Goal: Task Accomplishment & Management: Use online tool/utility

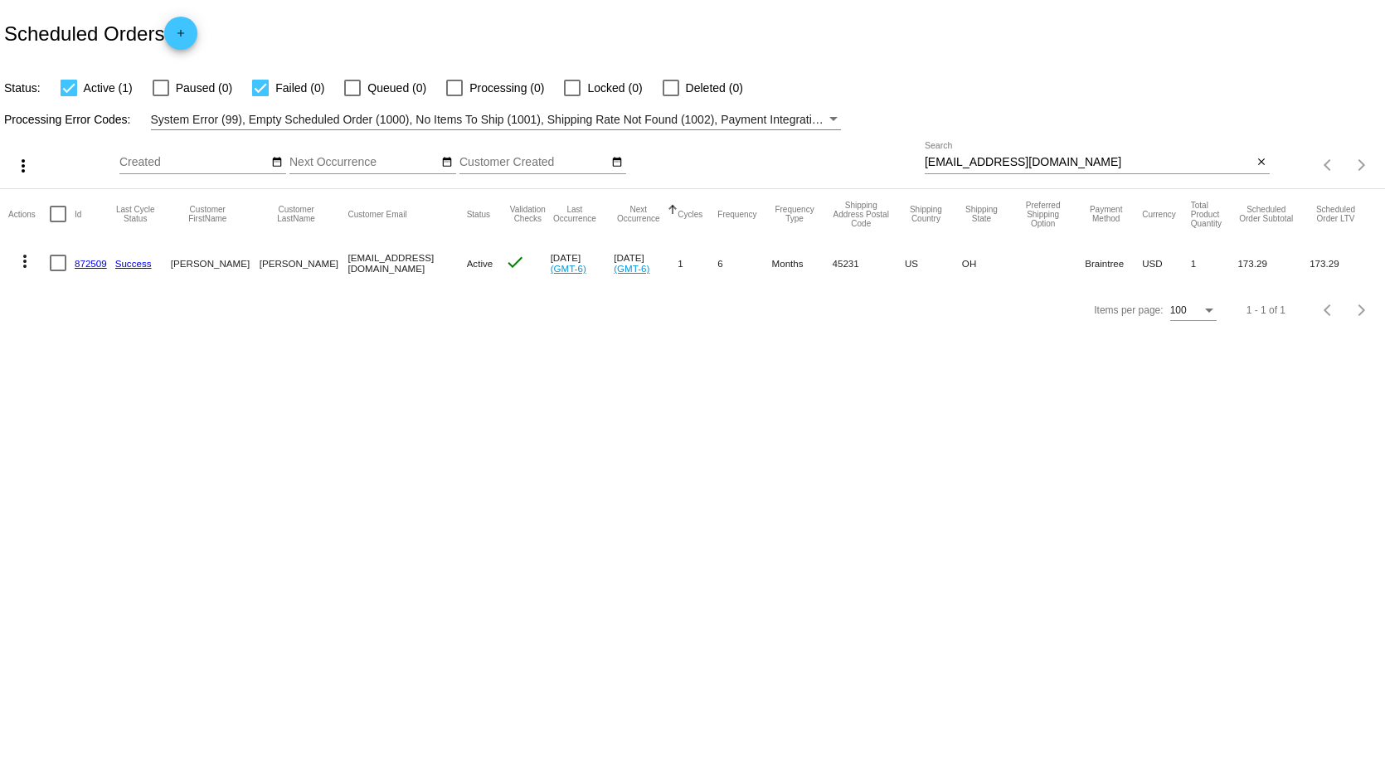
click at [1260, 161] on mat-icon "close" at bounding box center [1261, 162] width 12 height 13
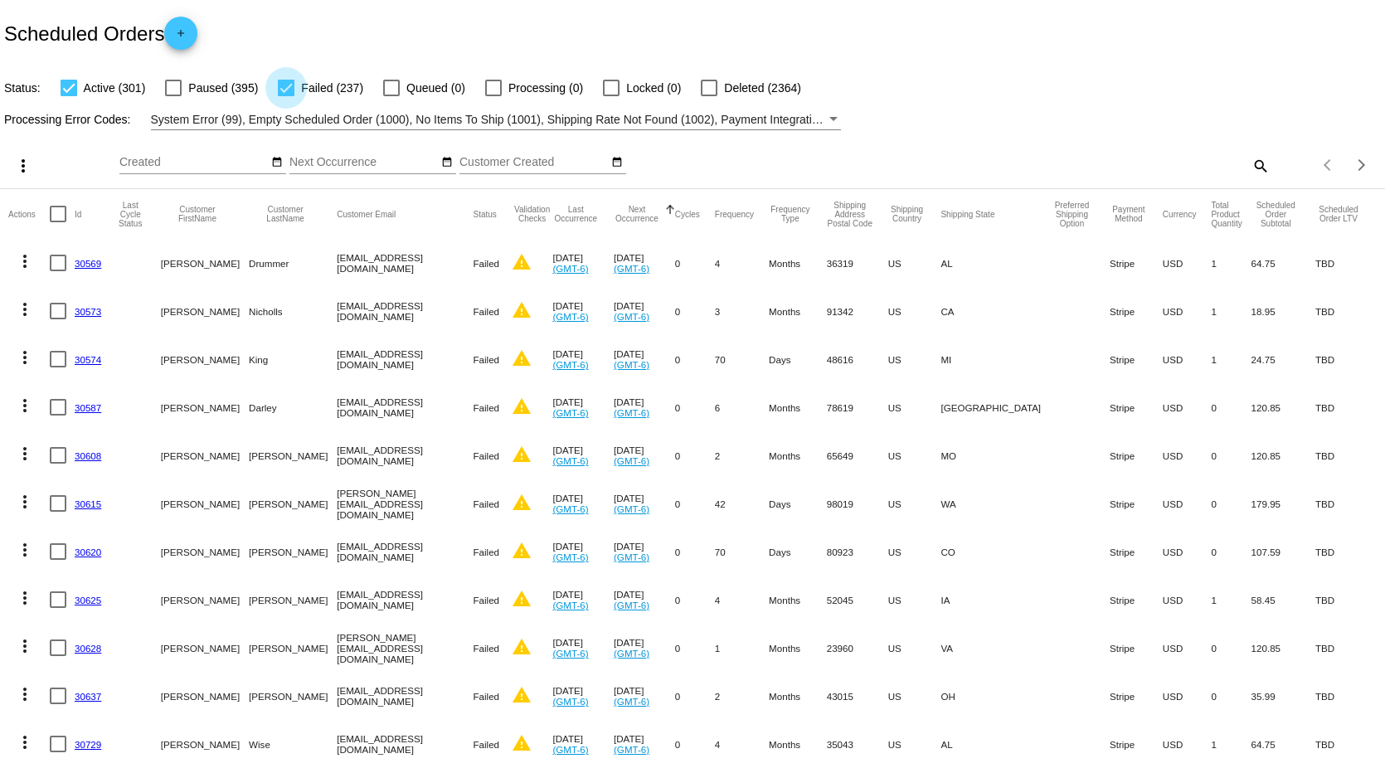
click at [281, 89] on div at bounding box center [286, 88] width 17 height 17
click at [285, 96] on input "Failed (237)" at bounding box center [285, 96] width 1 height 1
checkbox input "false"
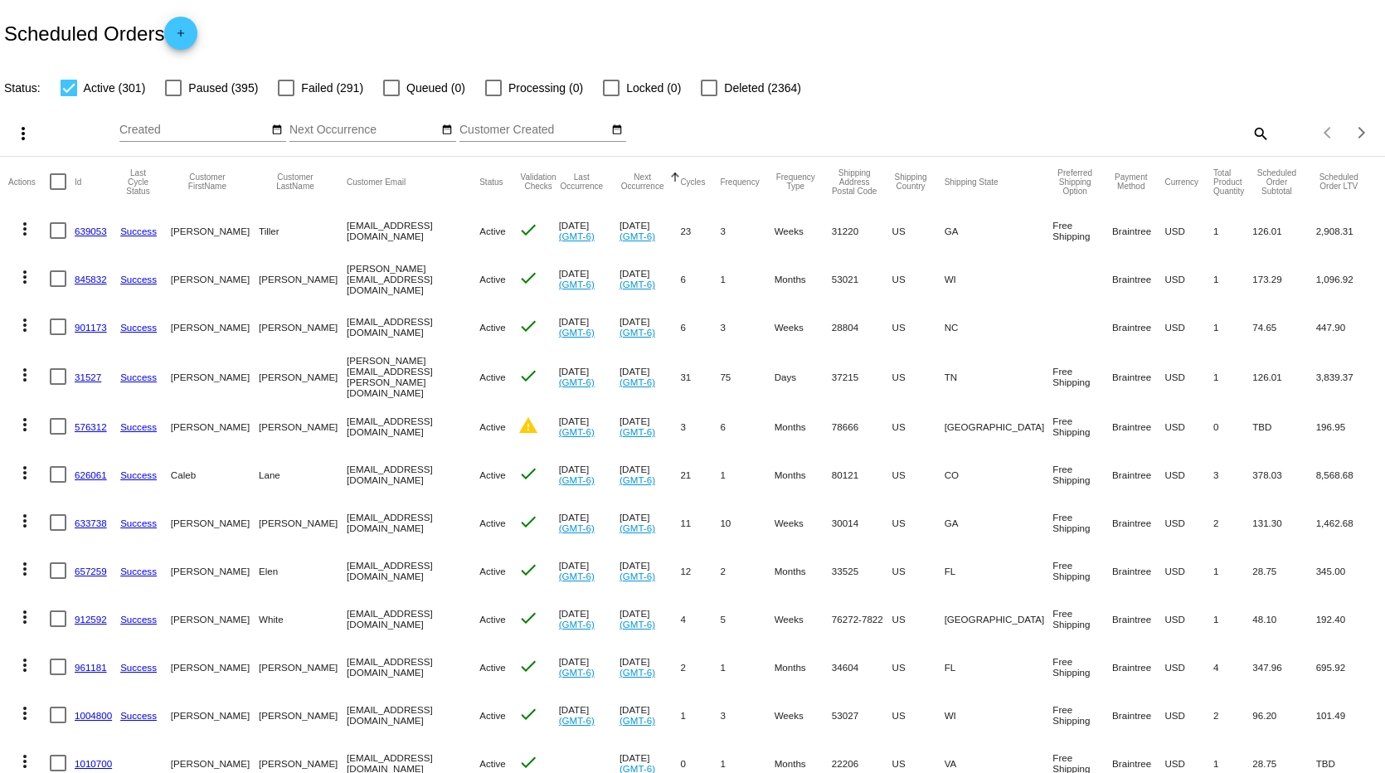
click at [1250, 129] on mat-icon "search" at bounding box center [1260, 133] width 20 height 26
click at [986, 132] on input "Search" at bounding box center [1097, 130] width 345 height 13
type input "[PERSON_NAME].[PERSON_NAME]"
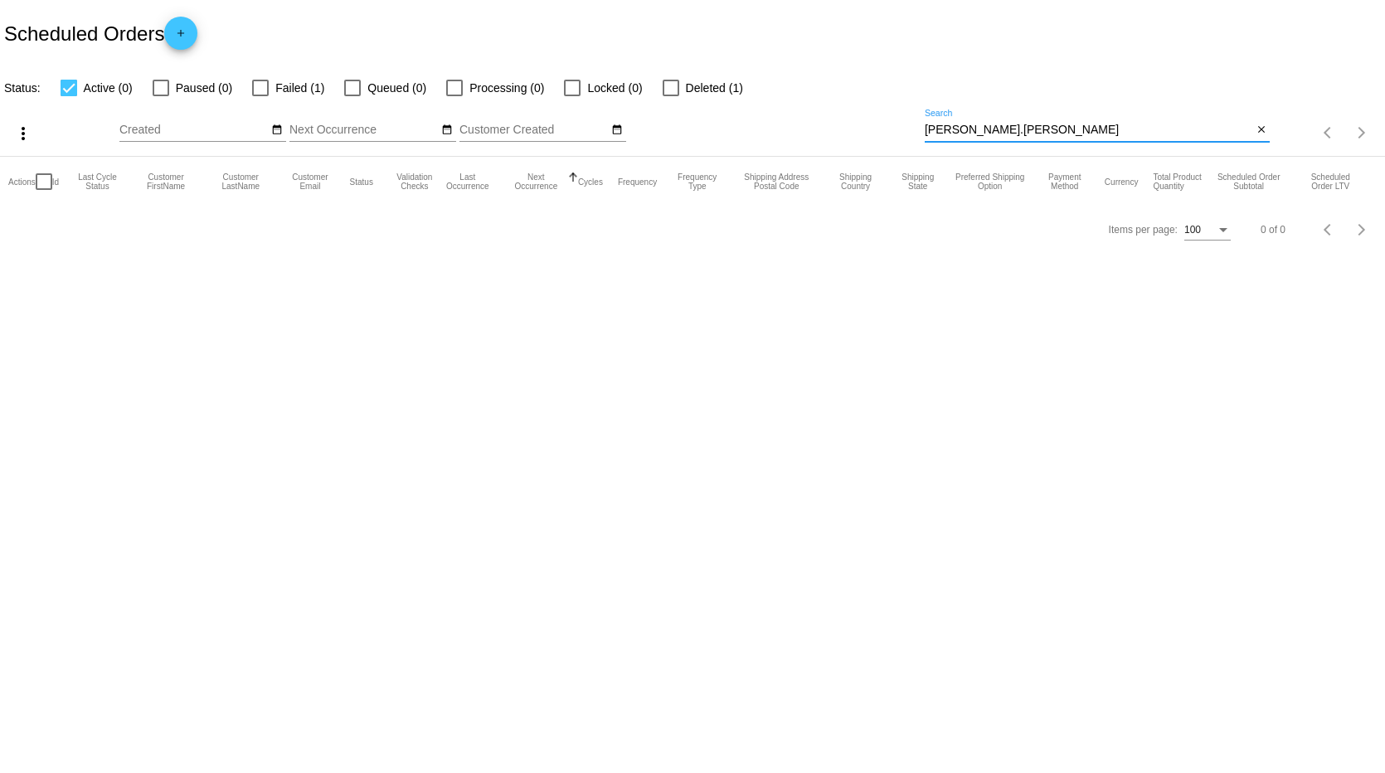
click at [260, 90] on div at bounding box center [260, 88] width 17 height 17
click at [260, 96] on input "Failed (1)" at bounding box center [260, 96] width 1 height 1
checkbox input "true"
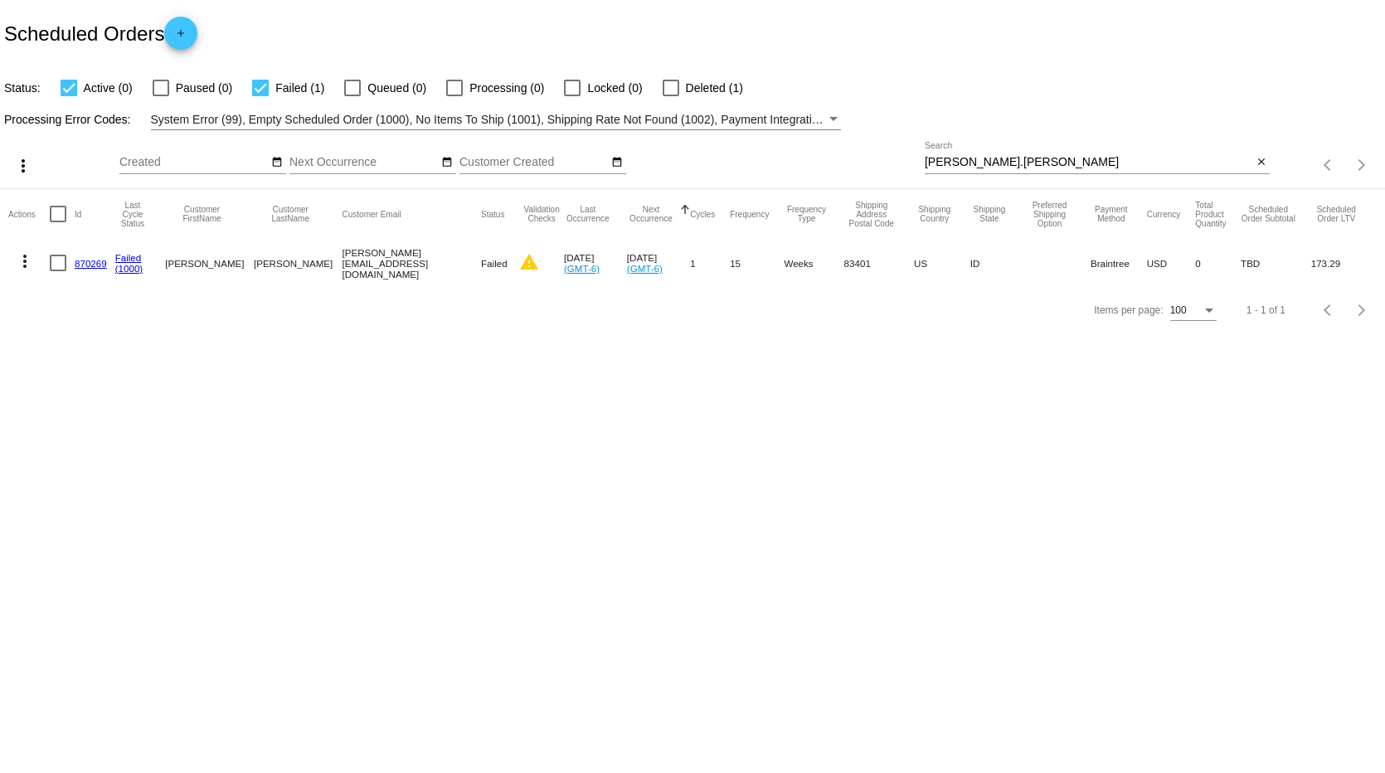
click at [22, 259] on mat-icon "more_vert" at bounding box center [25, 261] width 20 height 20
